Goal: Transaction & Acquisition: Purchase product/service

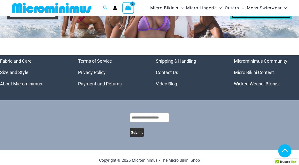
scroll to position [2125, 0]
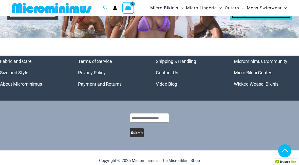
click at [262, 73] on link "Micro Bikini Contest" at bounding box center [254, 72] width 40 height 5
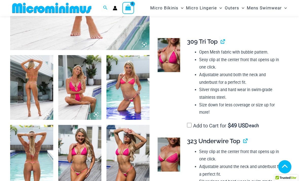
scroll to position [189, 0]
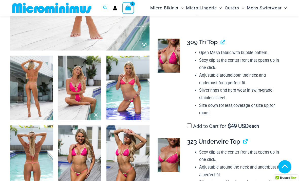
click at [28, 91] on img at bounding box center [31, 87] width 43 height 65
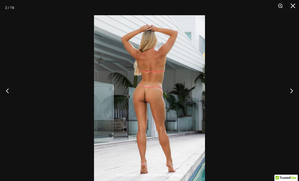
click at [290, 98] on button "Next" at bounding box center [289, 90] width 19 height 25
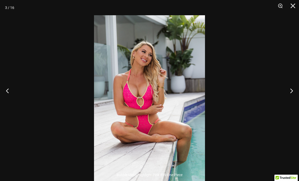
click at [289, 97] on button "Next" at bounding box center [289, 90] width 19 height 25
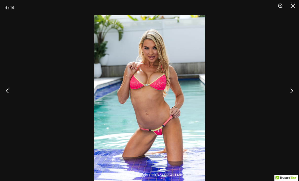
click at [291, 99] on button "Next" at bounding box center [289, 90] width 19 height 25
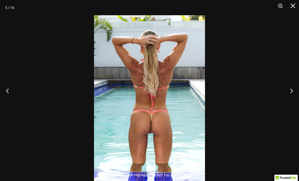
click at [292, 99] on button "Next" at bounding box center [289, 90] width 19 height 25
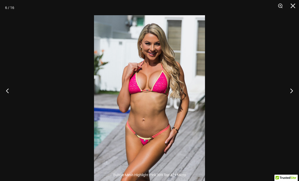
click at [291, 99] on button "Next" at bounding box center [289, 90] width 19 height 25
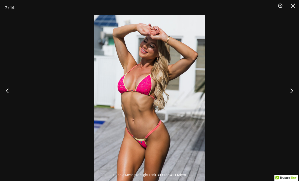
click at [289, 99] on button "Next" at bounding box center [289, 90] width 19 height 25
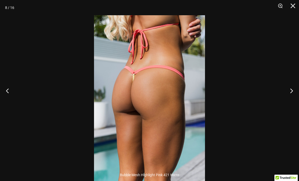
click at [289, 99] on button "Next" at bounding box center [289, 90] width 19 height 25
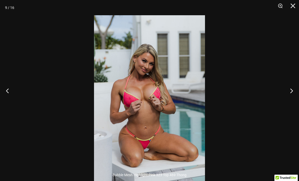
click at [289, 99] on button "Next" at bounding box center [289, 90] width 19 height 25
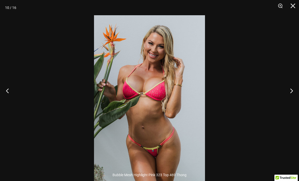
click at [289, 99] on button "Next" at bounding box center [289, 90] width 19 height 25
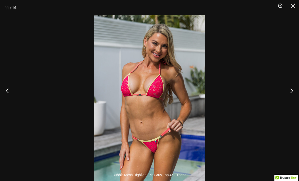
click at [288, 99] on button "Next" at bounding box center [289, 90] width 19 height 25
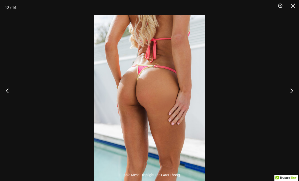
click at [288, 99] on button "Next" at bounding box center [289, 90] width 19 height 25
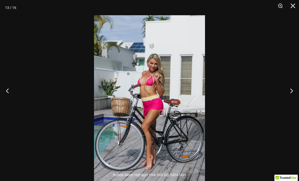
click at [288, 99] on button "Next" at bounding box center [289, 90] width 19 height 25
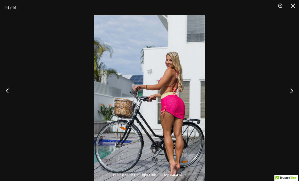
click at [293, 7] on button "Close" at bounding box center [291, 7] width 13 height 15
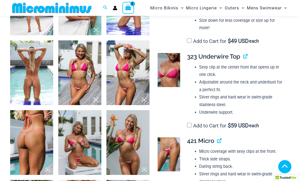
scroll to position [257, 0]
